Goal: Task Accomplishment & Management: Manage account settings

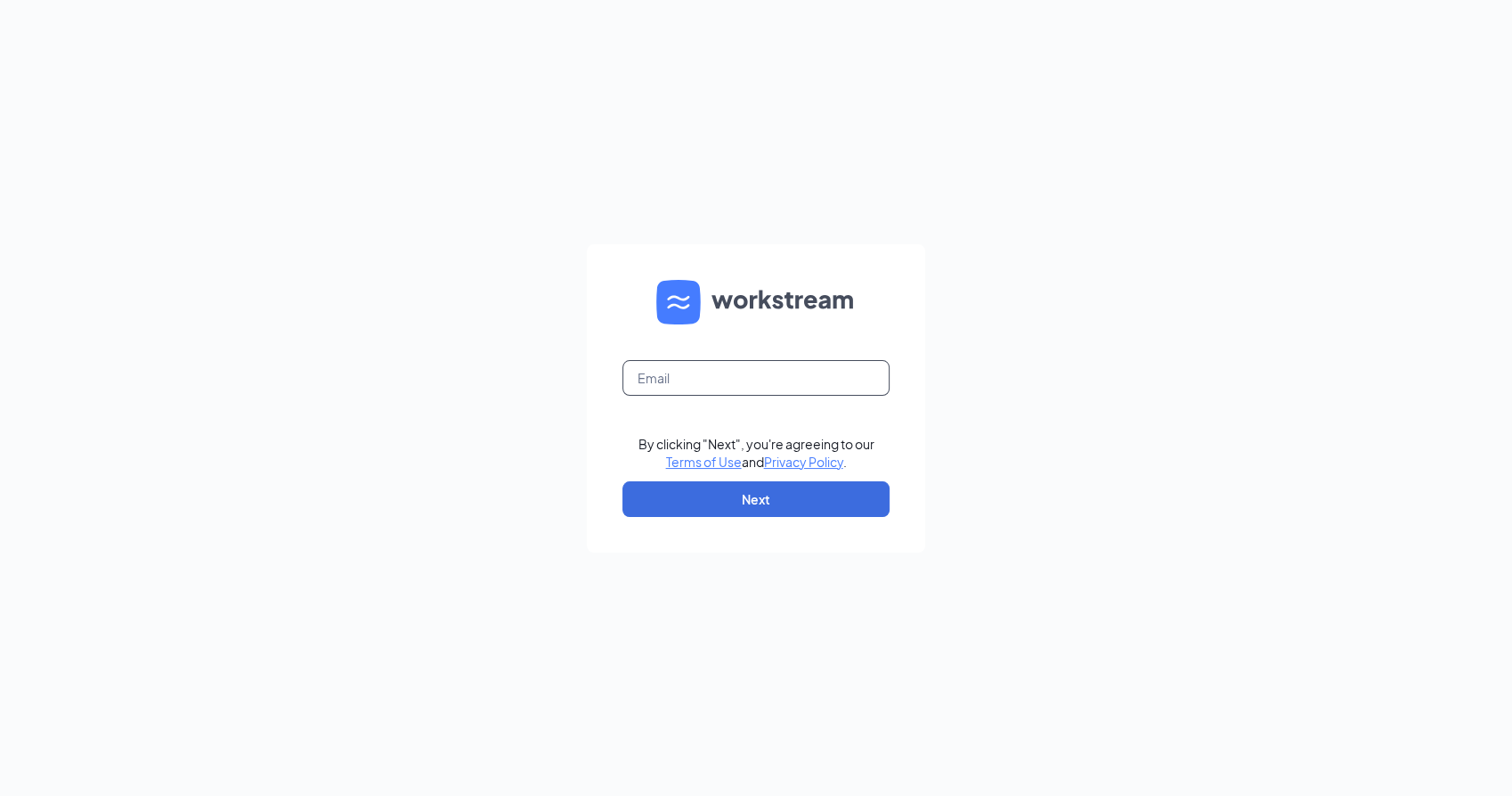
click at [846, 375] on input "text" at bounding box center [756, 377] width 267 height 35
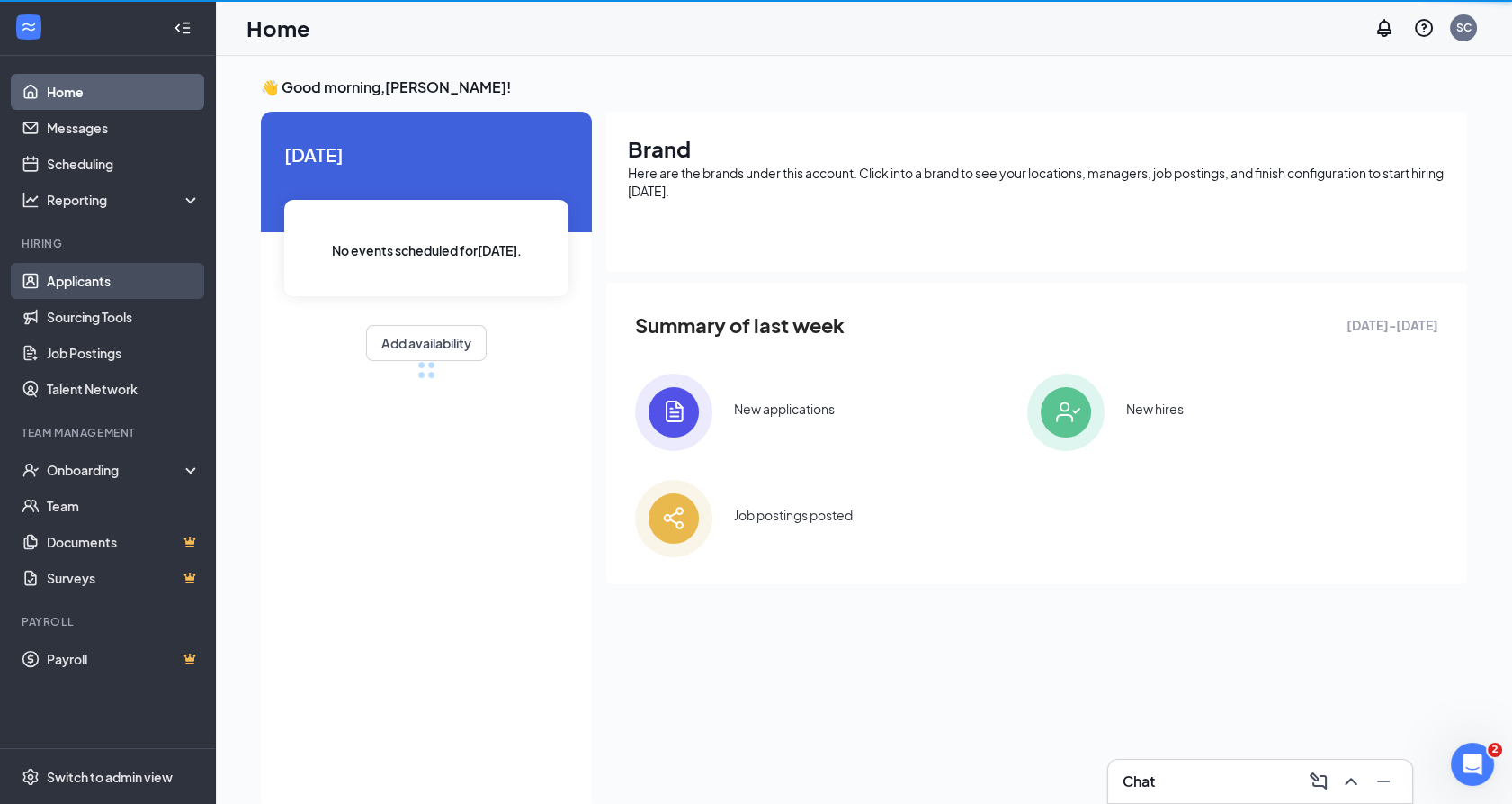
click at [69, 278] on link "Applicants" at bounding box center [123, 280] width 153 height 36
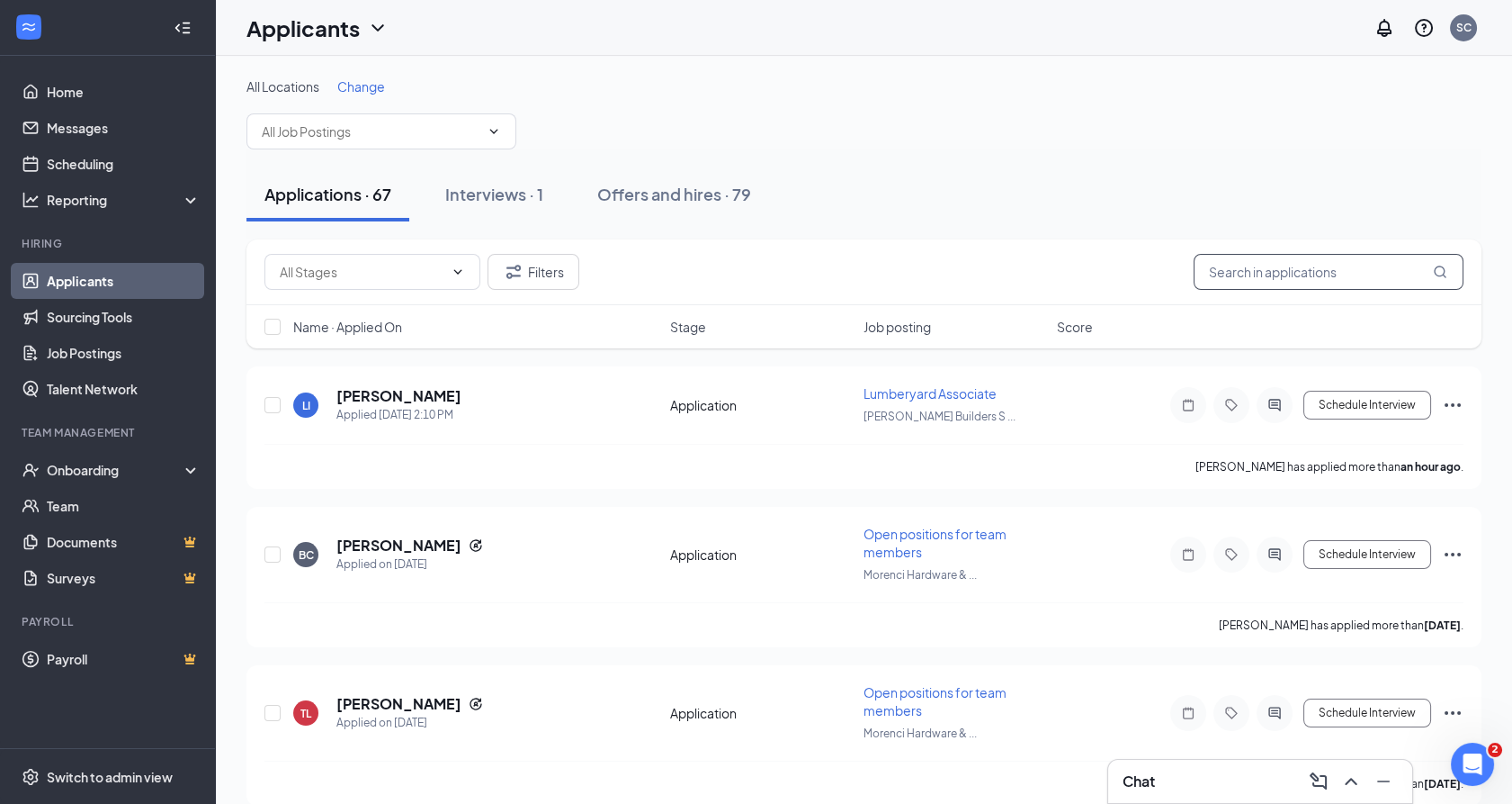
click at [1300, 286] on input "text" at bounding box center [1329, 271] width 270 height 36
type input "billy"
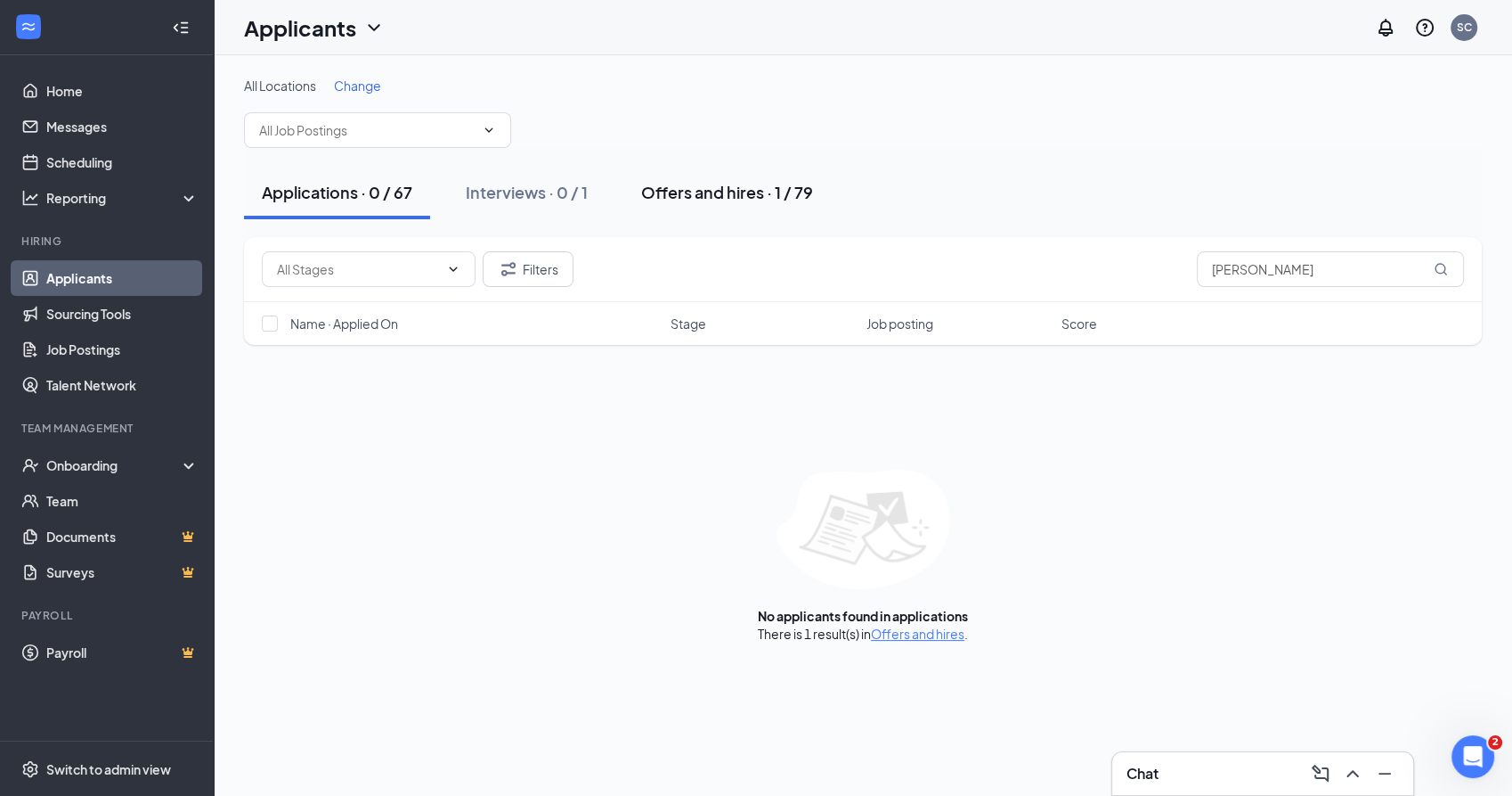
click at [750, 186] on div "Offers and hires · 1 / 79" at bounding box center [727, 191] width 172 height 22
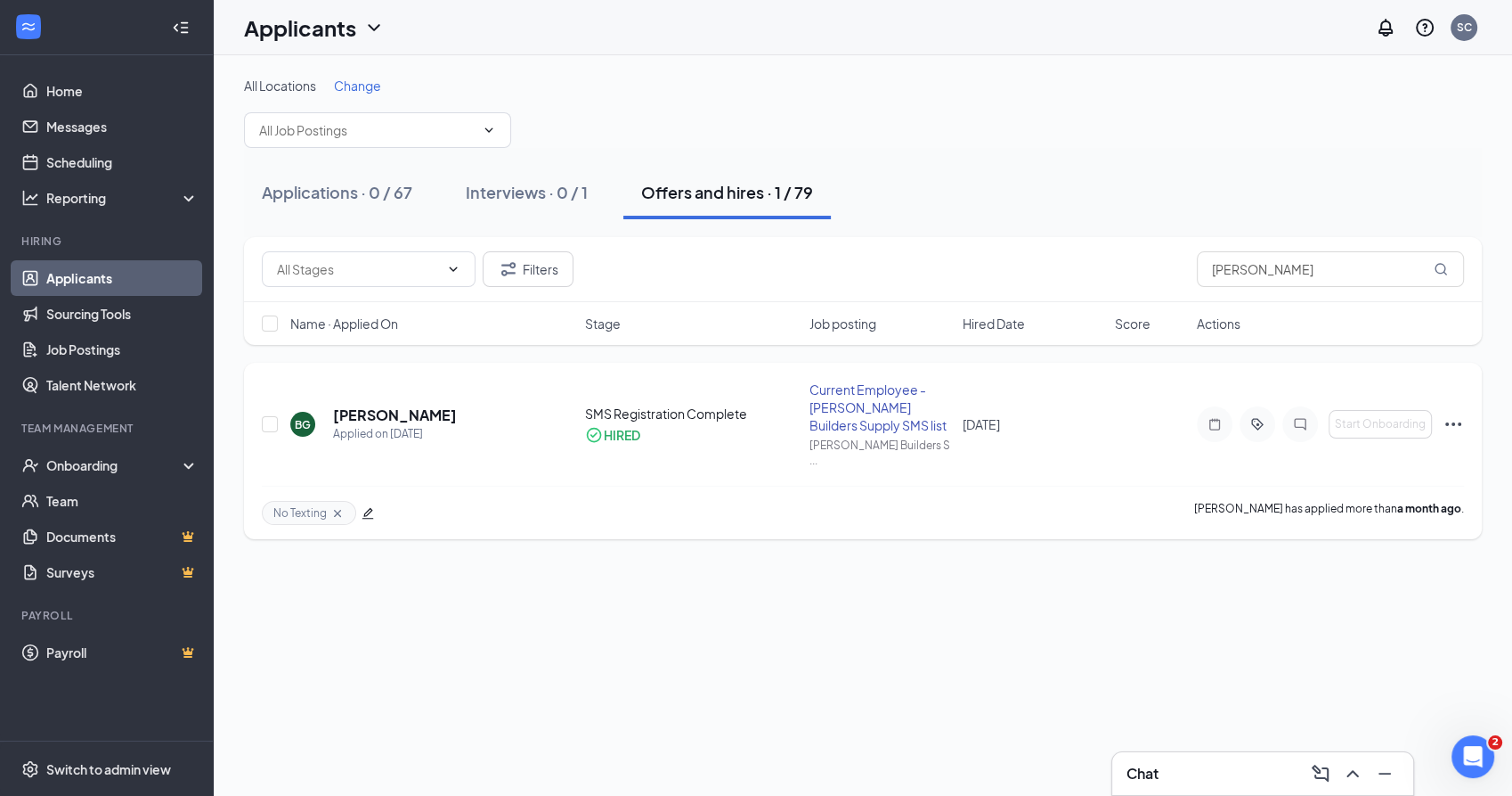
click at [1220, 419] on icon "Note" at bounding box center [1214, 423] width 21 height 14
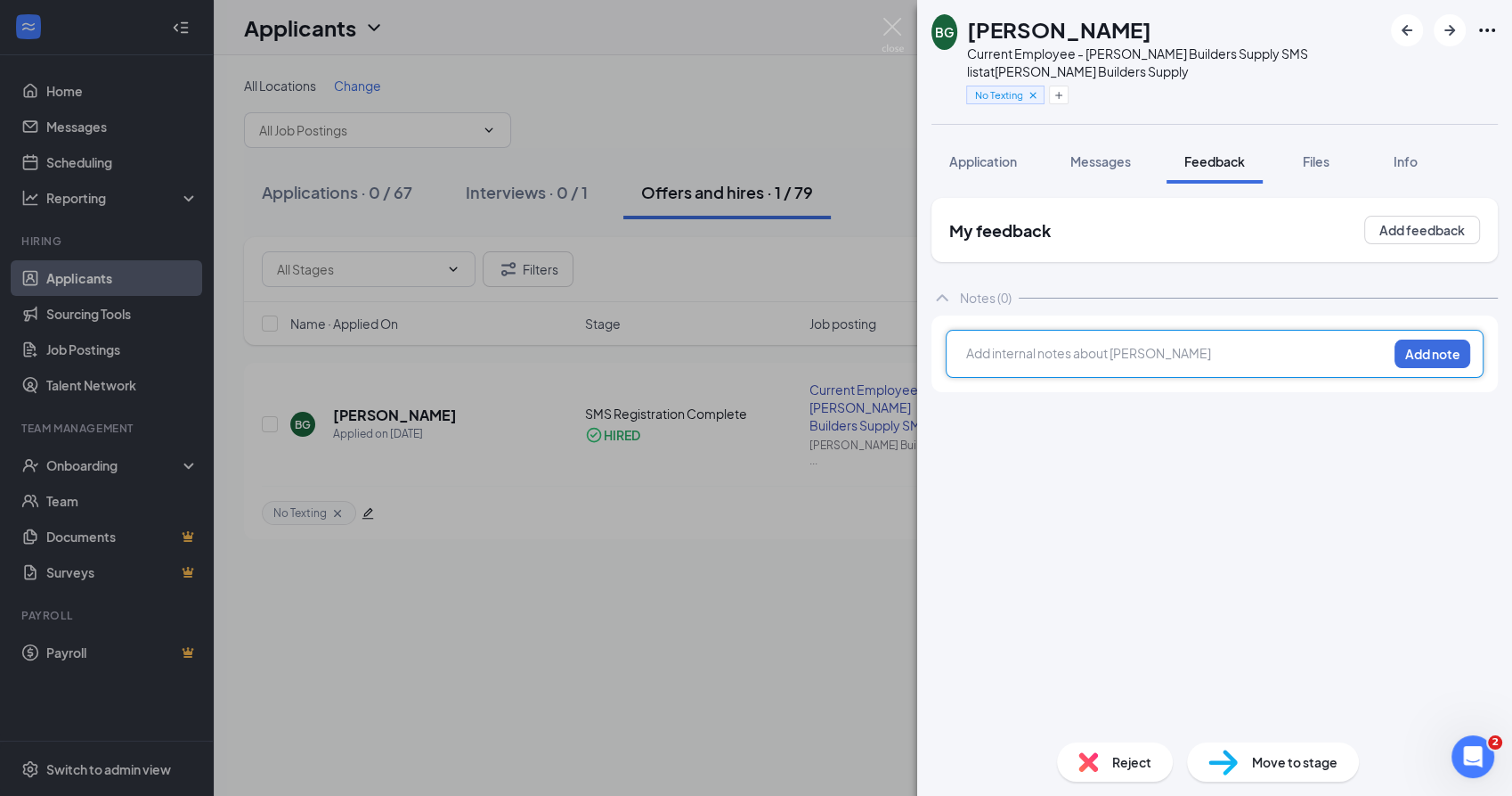
click at [720, 654] on div "BG Billy Gonzales Current Employee - Safford Builders Supply SMS list at Saffor…" at bounding box center [756, 398] width 1512 height 796
